Goal: Transaction & Acquisition: Book appointment/travel/reservation

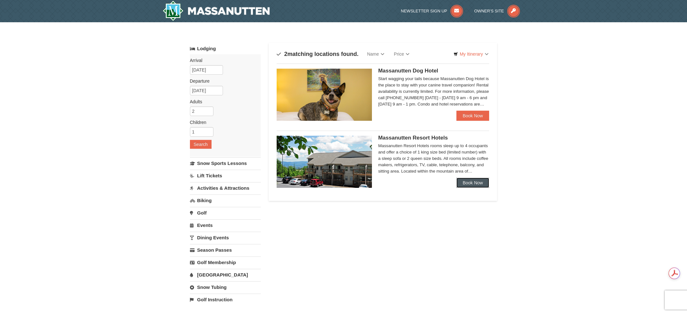
click at [464, 181] on link "Book Now" at bounding box center [472, 183] width 33 height 10
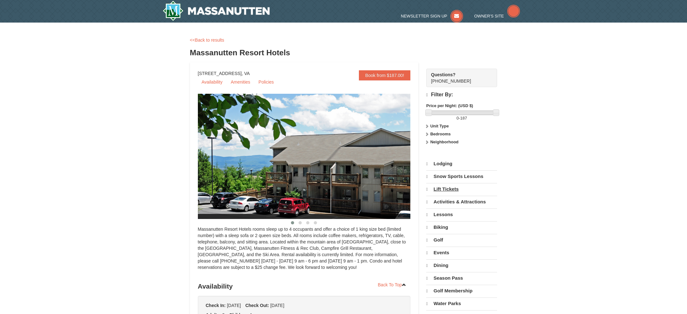
select select "10"
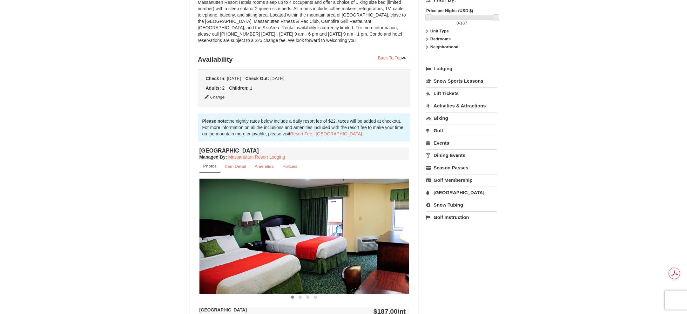
scroll to position [222, 0]
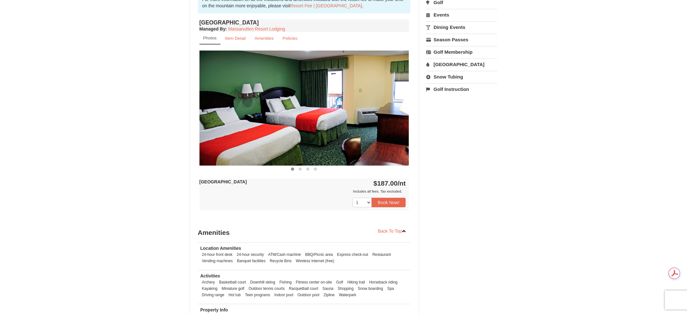
click at [336, 149] on img at bounding box center [304, 107] width 210 height 115
click at [344, 139] on img at bounding box center [304, 107] width 210 height 115
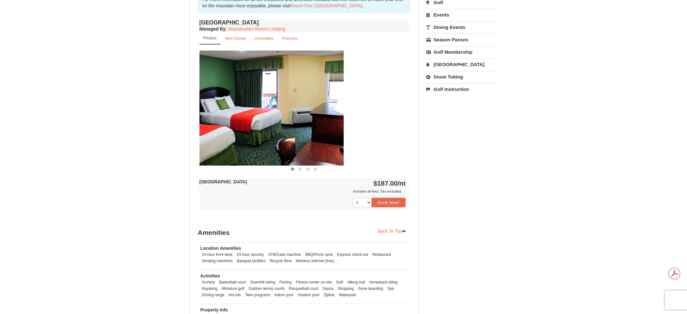
drag, startPoint x: 376, startPoint y: 124, endPoint x: 269, endPoint y: 117, distance: 106.6
click at [269, 117] on img at bounding box center [239, 107] width 210 height 115
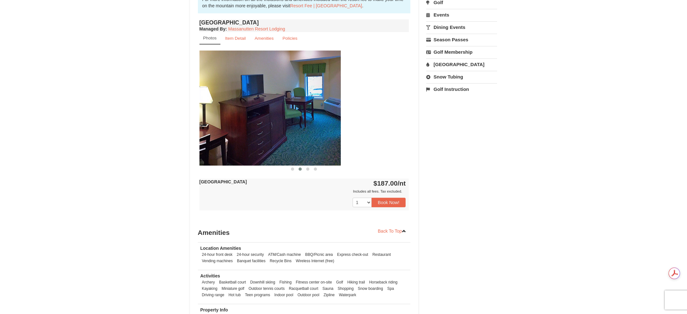
drag, startPoint x: 339, startPoint y: 130, endPoint x: 253, endPoint y: 130, distance: 86.7
click at [254, 130] on img at bounding box center [236, 107] width 210 height 115
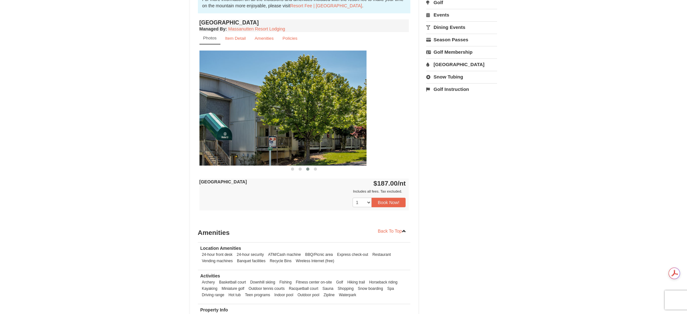
drag, startPoint x: 346, startPoint y: 141, endPoint x: 285, endPoint y: 140, distance: 61.0
click at [287, 140] on img at bounding box center [262, 107] width 210 height 115
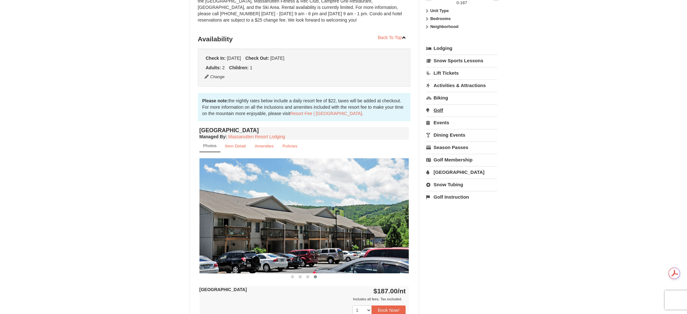
scroll to position [171, 0]
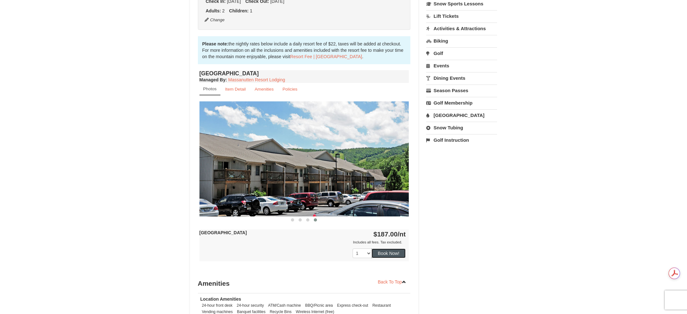
click at [396, 256] on button "Book Now!" at bounding box center [389, 253] width 34 height 10
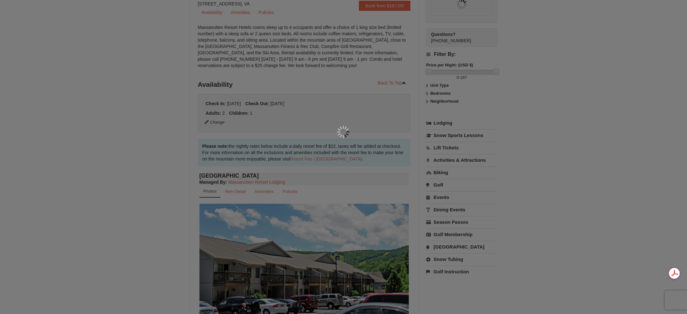
scroll to position [62, 0]
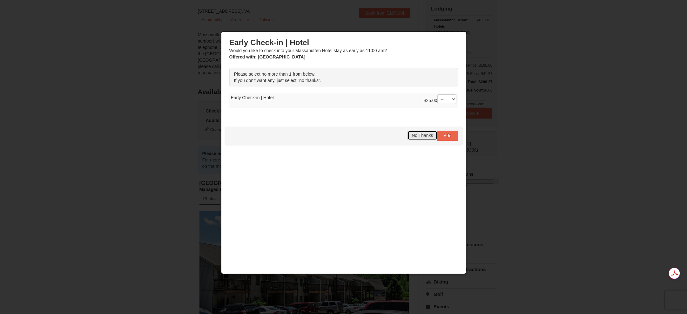
click at [422, 135] on span "No Thanks" at bounding box center [422, 135] width 21 height 5
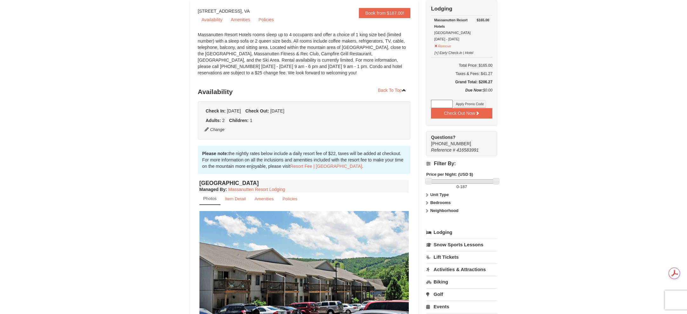
scroll to position [0, 0]
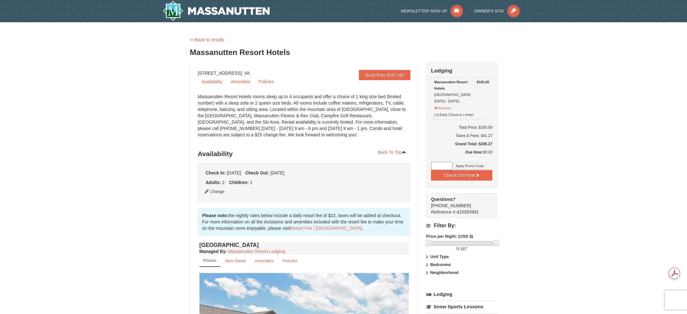
click at [213, 36] on div "× <<Back to results Massanutten Resort Hotels Book from $187.00! 1822 Resort Dr…" at bounding box center [344, 302] width 320 height 546
click at [213, 39] on link "<<Back to results" at bounding box center [207, 39] width 34 height 5
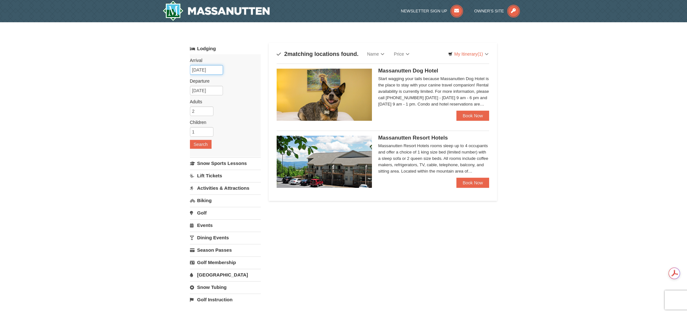
click at [206, 66] on input "[DATE]" at bounding box center [206, 70] width 33 height 10
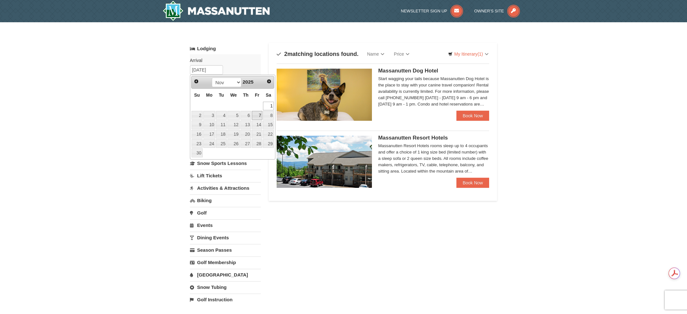
click at [260, 116] on link "7" at bounding box center [257, 115] width 11 height 9
type input "11/07/2025"
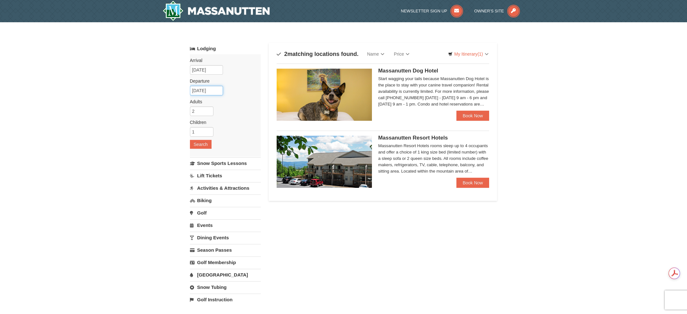
click at [206, 91] on input "11/08/2025" at bounding box center [206, 91] width 33 height 10
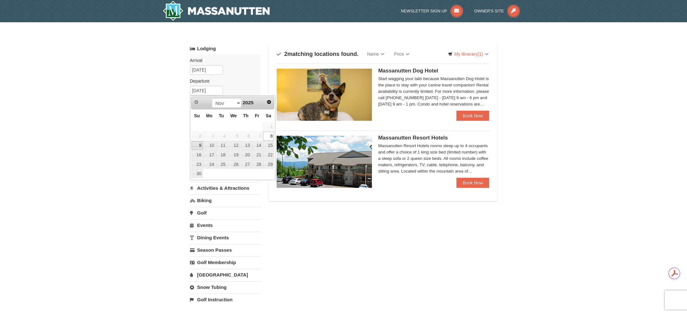
click at [196, 145] on link "9" at bounding box center [196, 145] width 11 height 9
type input "11/09/2025"
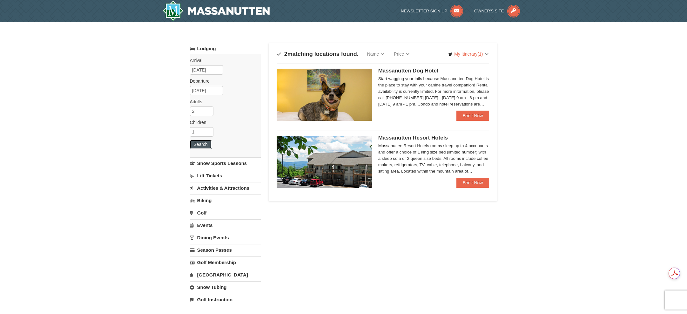
click at [199, 145] on button "Search" at bounding box center [201, 144] width 22 height 9
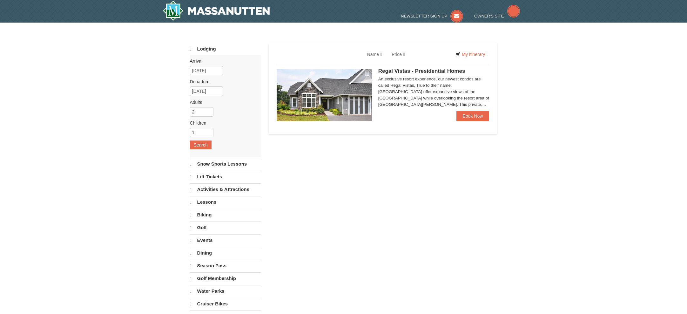
select select "10"
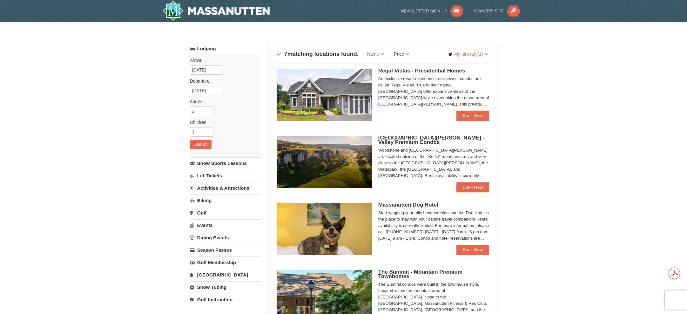
click at [407, 54] on link "Price" at bounding box center [401, 54] width 25 height 13
click at [412, 66] on link "Price (Low to High)" at bounding box center [414, 67] width 51 height 8
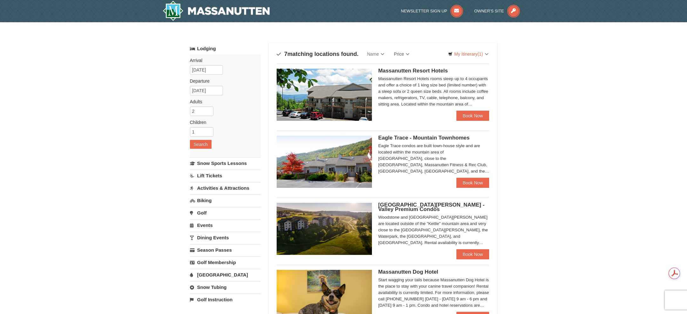
click at [540, 151] on div "× Categories Map List Filter My Itinerary (1) Check Out Now Lodging $165.00 Mas…" at bounding box center [343, 286] width 687 height 528
click at [376, 54] on link "Name" at bounding box center [375, 54] width 27 height 13
click at [547, 125] on div "× Categories Map List Filter My Itinerary (1) Check Out Now Lodging $165.00 Mas…" at bounding box center [343, 286] width 687 height 528
click at [553, 148] on div "× Categories Map List Filter My Itinerary (1) Check Out Now Lodging $165.00 Mas…" at bounding box center [343, 286] width 687 height 528
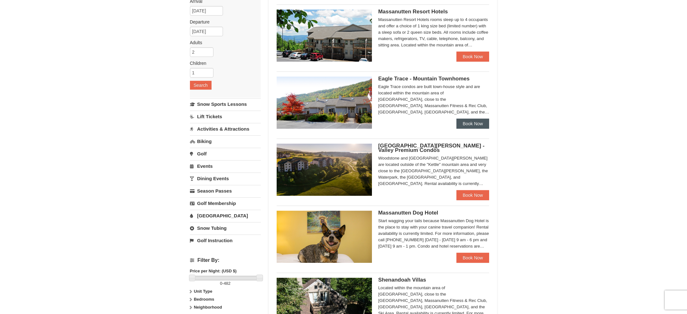
scroll to position [32, 0]
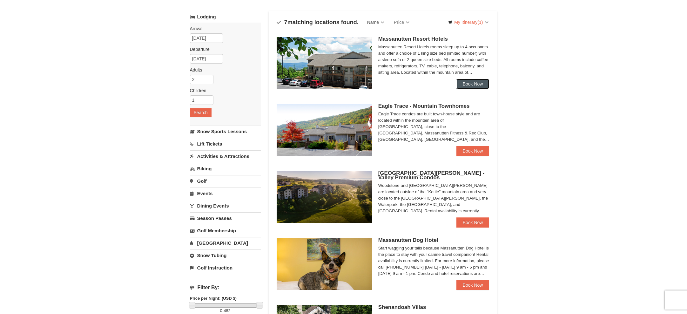
click at [468, 81] on link "Book Now" at bounding box center [472, 84] width 33 height 10
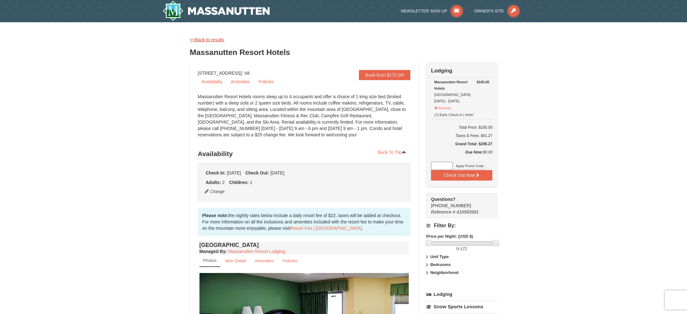
click at [218, 41] on link "<<Back to results" at bounding box center [207, 39] width 34 height 5
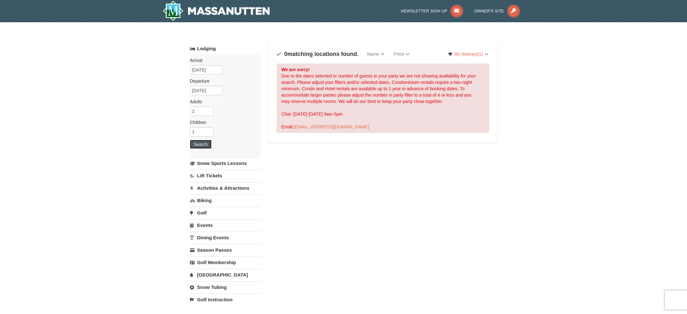
click at [204, 143] on button "Search" at bounding box center [201, 144] width 22 height 9
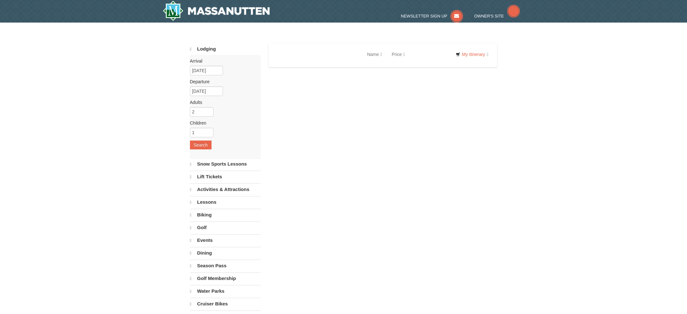
select select "10"
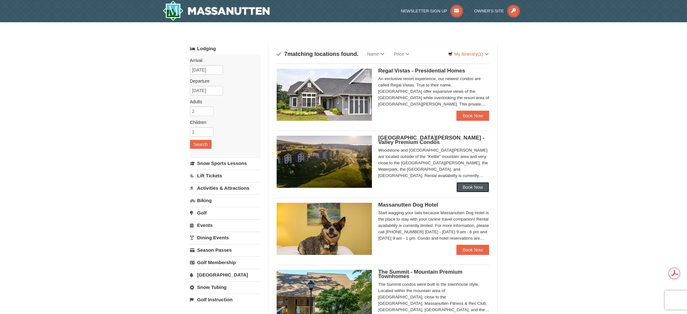
click at [468, 188] on link "Book Now" at bounding box center [472, 187] width 33 height 10
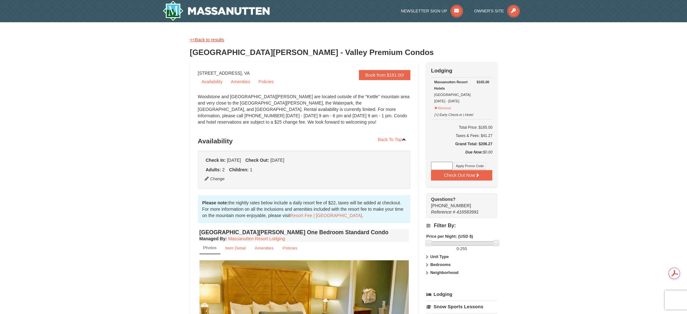
click at [211, 39] on link "<<Back to results" at bounding box center [207, 39] width 34 height 5
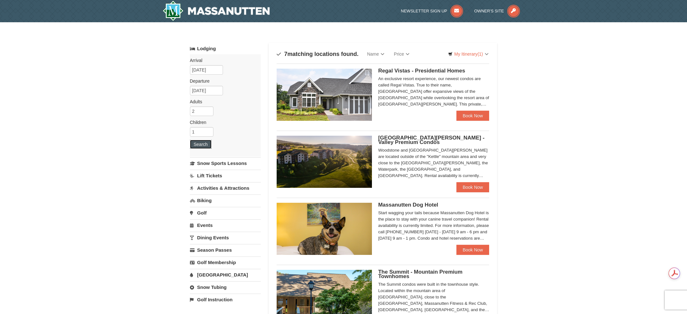
click at [201, 143] on button "Search" at bounding box center [201, 144] width 22 height 9
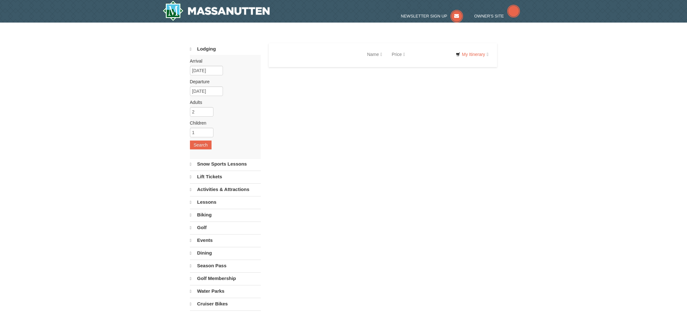
select select "10"
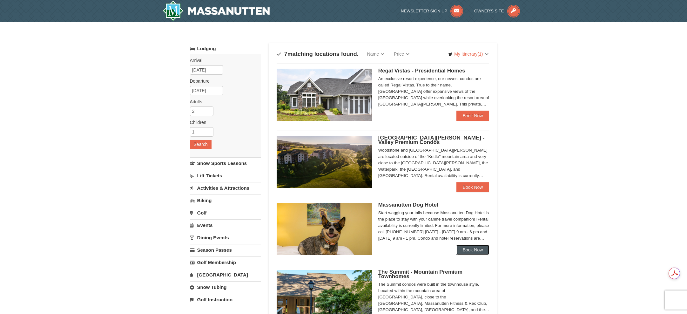
click at [472, 248] on link "Book Now" at bounding box center [472, 250] width 33 height 10
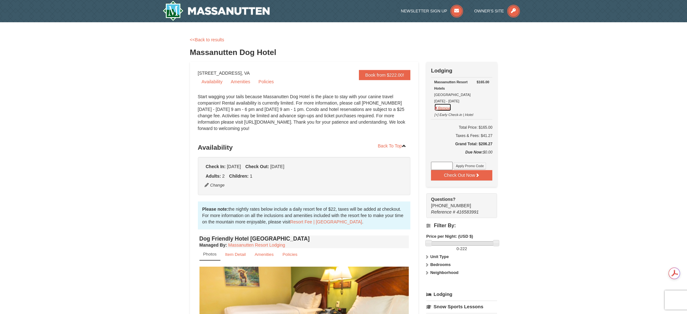
click at [447, 106] on button "Remove" at bounding box center [442, 107] width 17 height 8
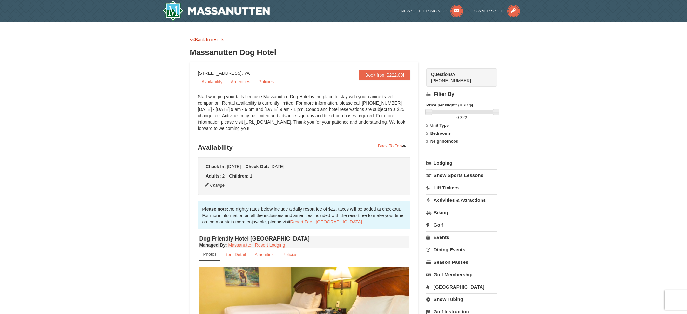
click at [220, 41] on link "<<Back to results" at bounding box center [207, 39] width 34 height 5
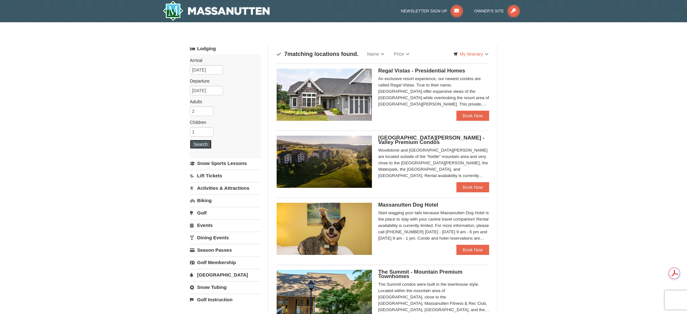
click at [200, 146] on button "Search" at bounding box center [201, 144] width 22 height 9
click at [478, 115] on link "Book Now" at bounding box center [472, 116] width 33 height 10
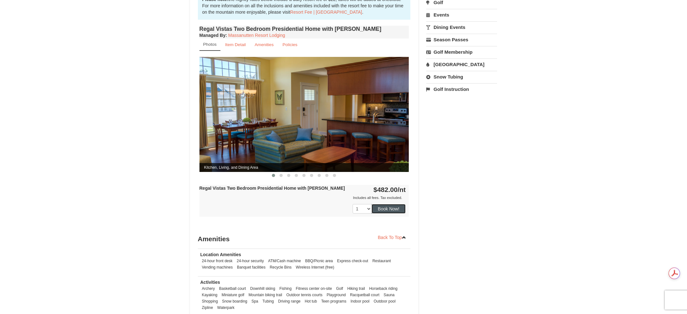
click at [393, 204] on button "Book Now!" at bounding box center [389, 209] width 34 height 10
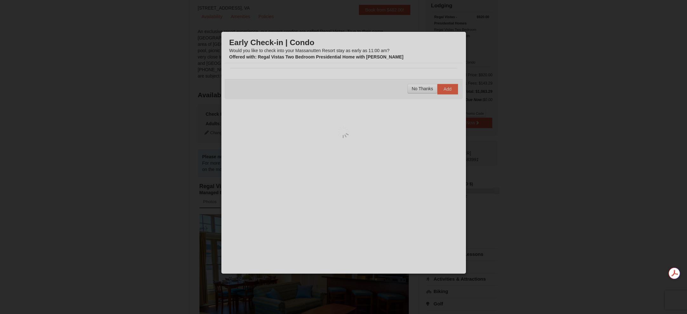
scroll to position [62, 0]
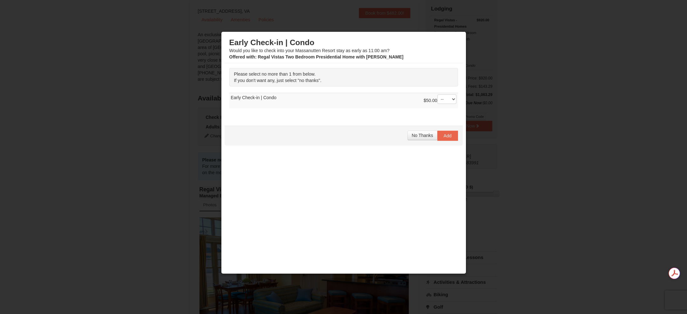
click at [502, 162] on div at bounding box center [343, 157] width 687 height 314
click at [426, 138] on button "No Thanks" at bounding box center [422, 136] width 30 height 10
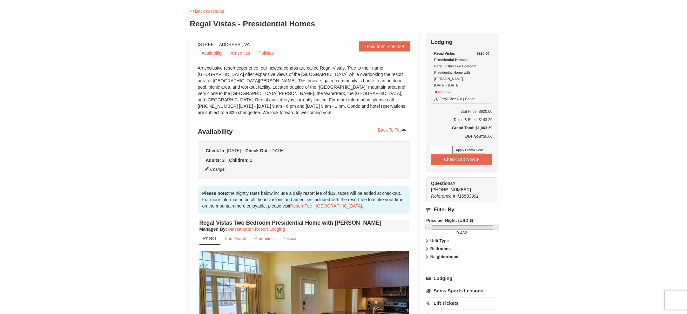
scroll to position [0, 0]
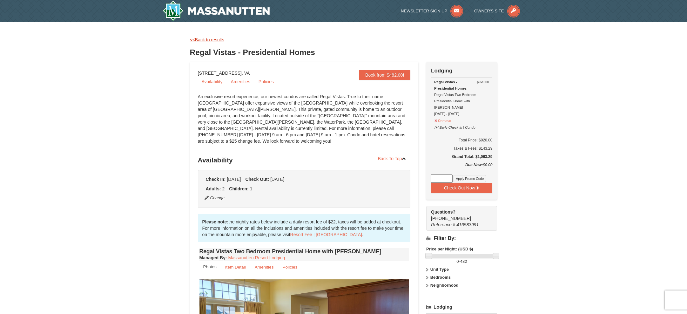
click at [221, 41] on link "<<Back to results" at bounding box center [207, 39] width 34 height 5
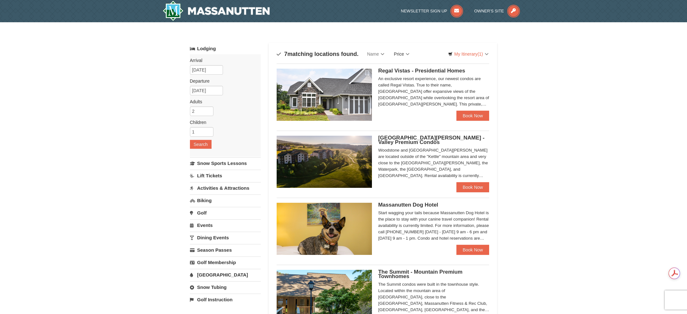
click at [403, 51] on link "Price" at bounding box center [401, 54] width 25 height 13
click at [410, 66] on link "Price (Low to High)" at bounding box center [414, 67] width 51 height 8
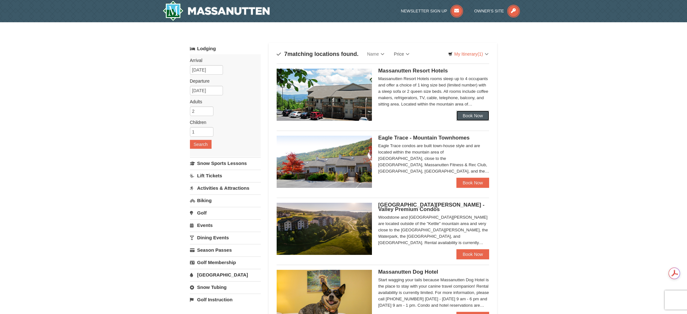
click at [463, 117] on link "Book Now" at bounding box center [472, 116] width 33 height 10
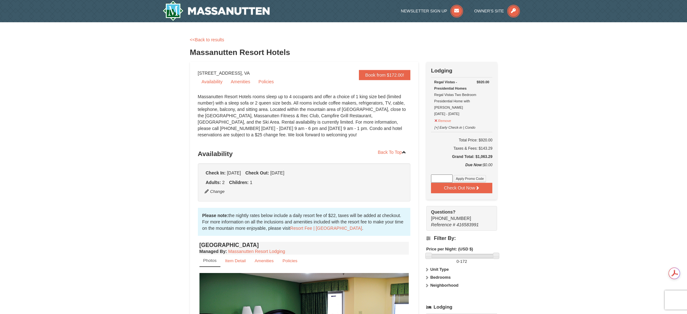
click at [518, 143] on div "× <<Back to results Massanutten Resort Hotels Book from $172.00! 1822 Resort Dr…" at bounding box center [343, 301] width 687 height 558
click at [208, 45] on div "<<Back to results Massanutten Resort Hotels" at bounding box center [343, 49] width 307 height 25
click at [210, 40] on link "<<Back to results" at bounding box center [207, 39] width 34 height 5
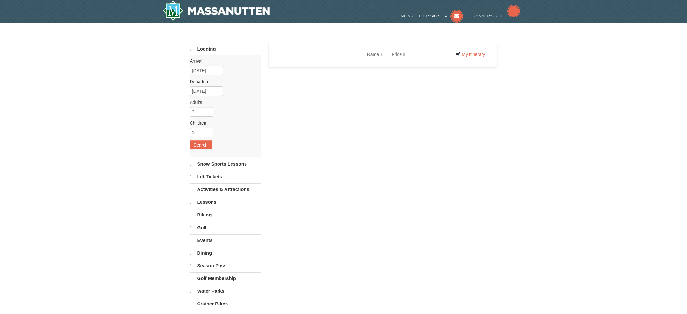
select select "10"
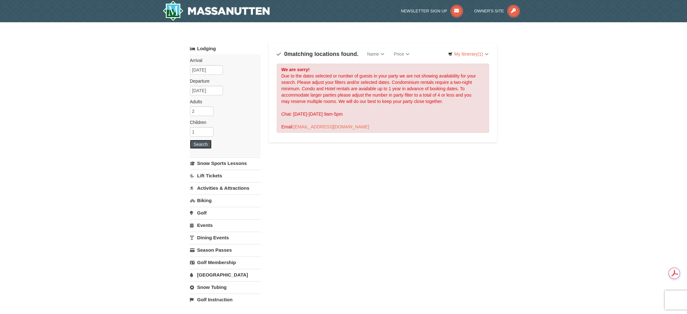
click at [198, 146] on button "Search" at bounding box center [201, 144] width 22 height 9
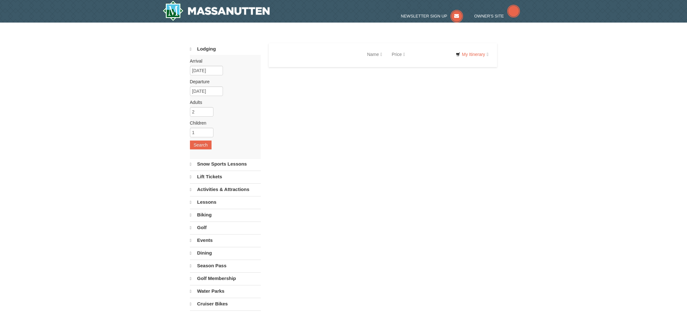
select select "10"
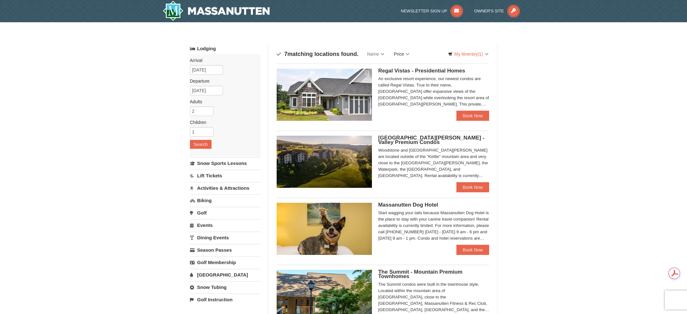
click at [399, 53] on link "Price" at bounding box center [401, 54] width 25 height 13
click at [409, 68] on link "Price (Low to High)" at bounding box center [414, 67] width 51 height 8
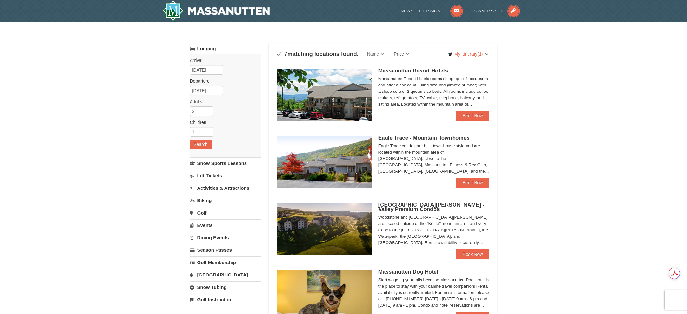
click at [531, 111] on div "× Categories Map List Filter My Itinerary (1) Check Out Now Lodging $920.00 Reg…" at bounding box center [343, 286] width 687 height 528
click at [477, 117] on link "Book Now" at bounding box center [472, 116] width 33 height 10
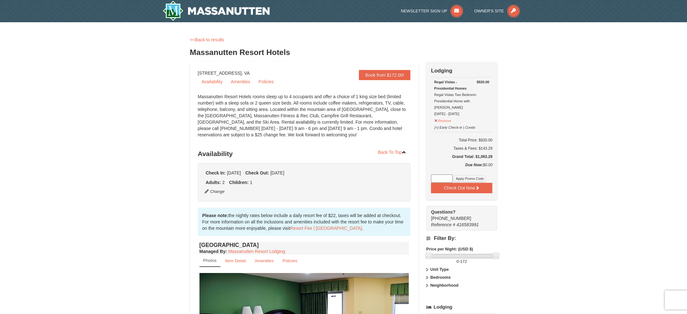
click at [219, 43] on div "<<Back to results" at bounding box center [343, 40] width 307 height 6
click at [218, 40] on link "<<Back to results" at bounding box center [207, 39] width 34 height 5
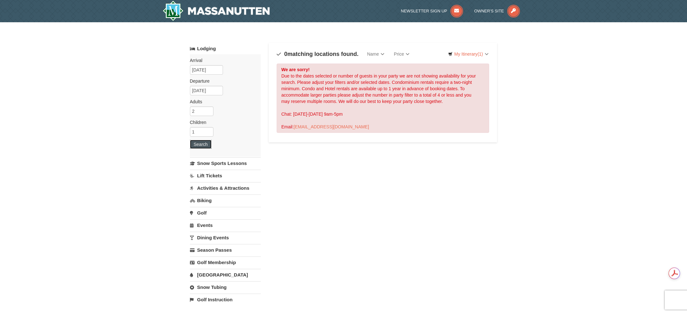
click at [201, 140] on button "Search" at bounding box center [201, 144] width 22 height 9
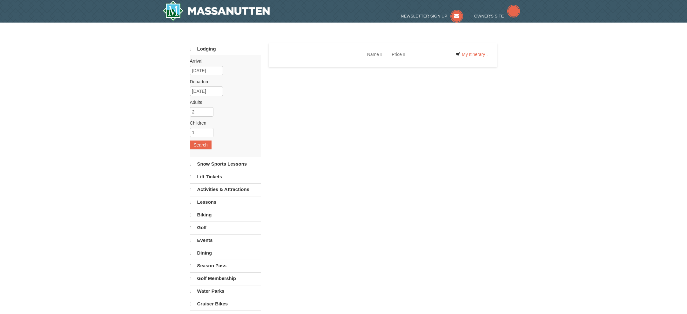
select select "10"
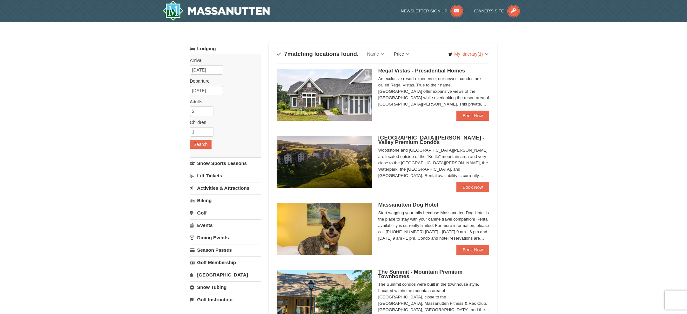
click at [403, 53] on link "Price" at bounding box center [401, 54] width 25 height 13
click at [408, 65] on link "Price (Low to High)" at bounding box center [414, 67] width 51 height 8
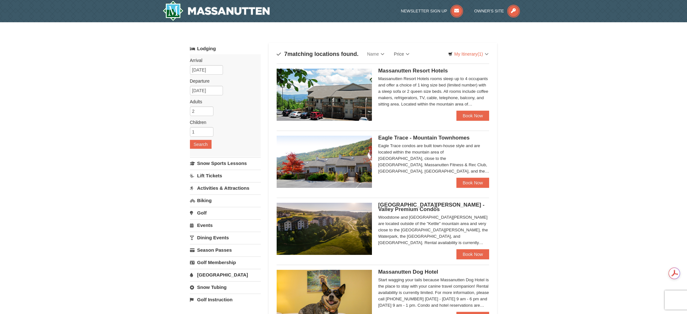
click at [540, 135] on div "× Categories Map List Filter My Itinerary (1) Check Out Now Lodging $920.00 Reg…" at bounding box center [343, 286] width 687 height 528
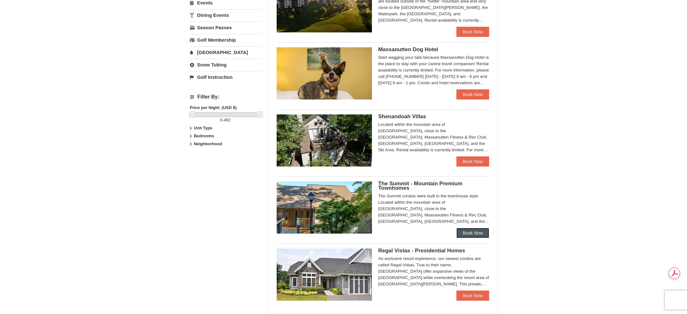
click at [471, 232] on link "Book Now" at bounding box center [472, 233] width 33 height 10
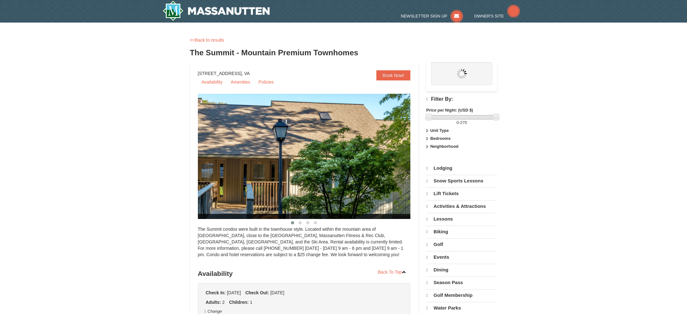
select select "10"
